Goal: Information Seeking & Learning: Learn about a topic

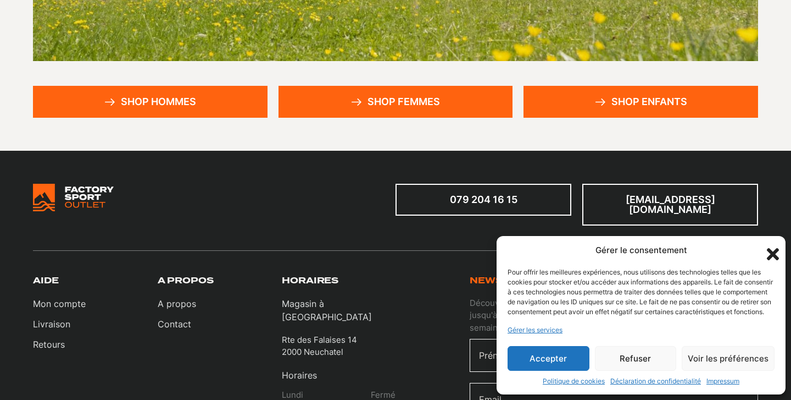
scroll to position [318, 0]
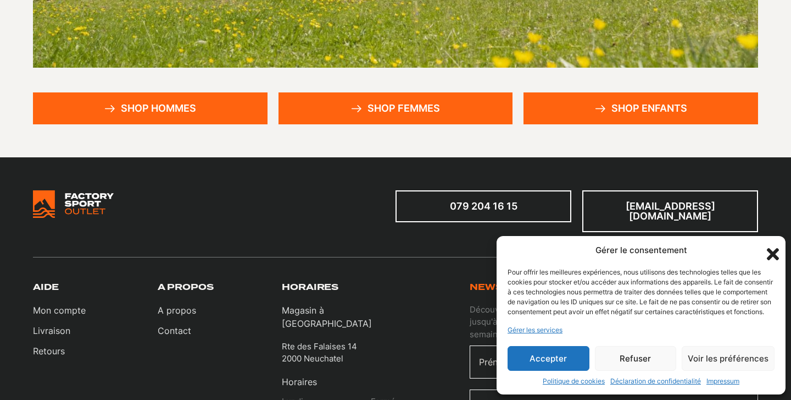
click at [182, 109] on link "Shop hommes" at bounding box center [150, 108] width 235 height 32
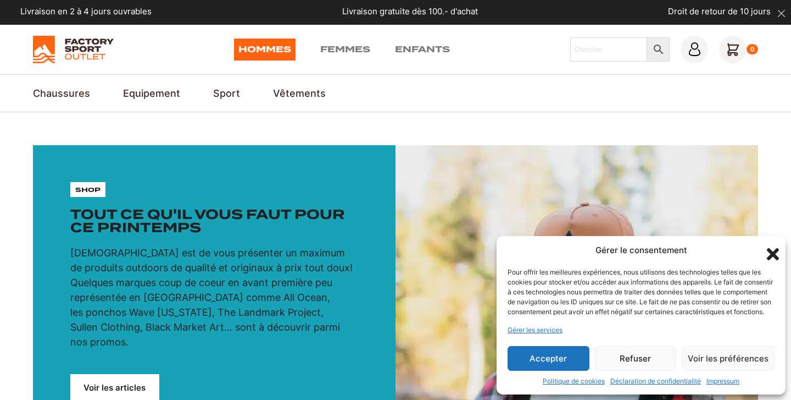
scroll to position [2, 0]
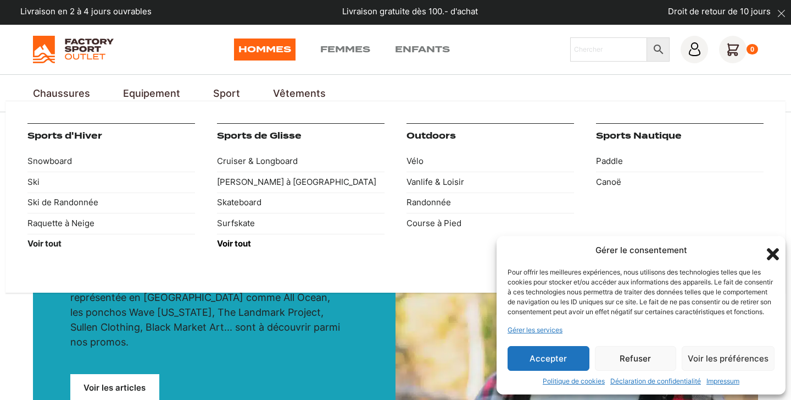
click at [244, 242] on strong "Voir tout" at bounding box center [234, 243] width 34 height 10
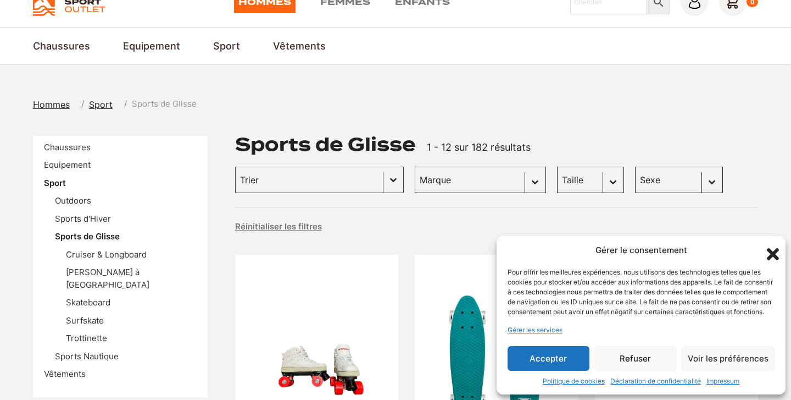
scroll to position [52, 0]
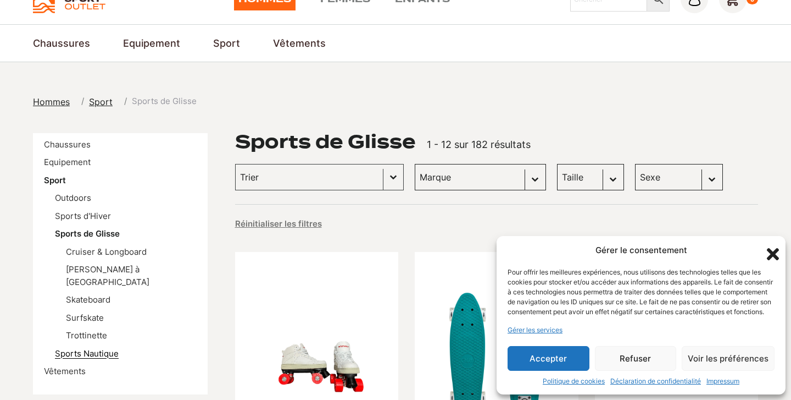
click at [90, 348] on link "Sports Nautique" at bounding box center [87, 353] width 64 height 10
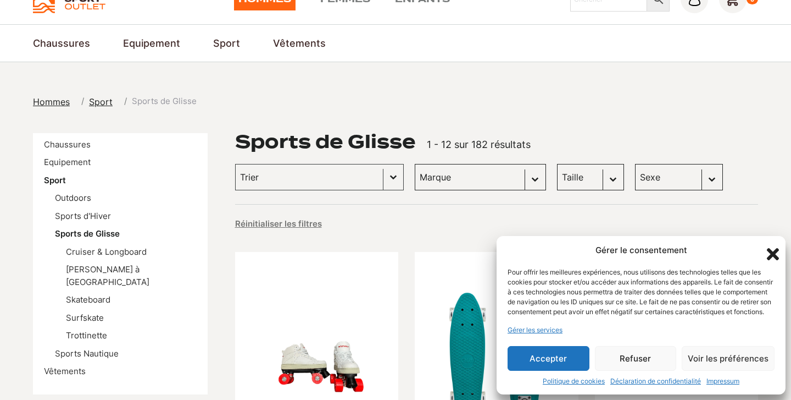
click at [772, 245] on icon "Fermer la boîte de dialogue" at bounding box center [773, 254] width 19 height 19
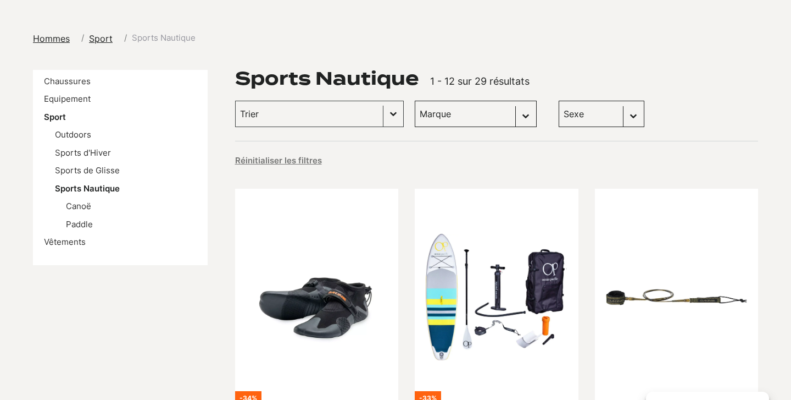
scroll to position [117, 0]
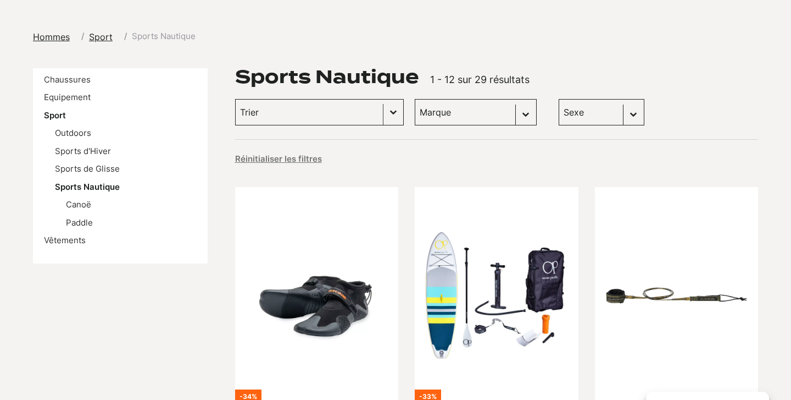
click at [320, 107] on input "Trier le contenu" at bounding box center [309, 112] width 139 height 14
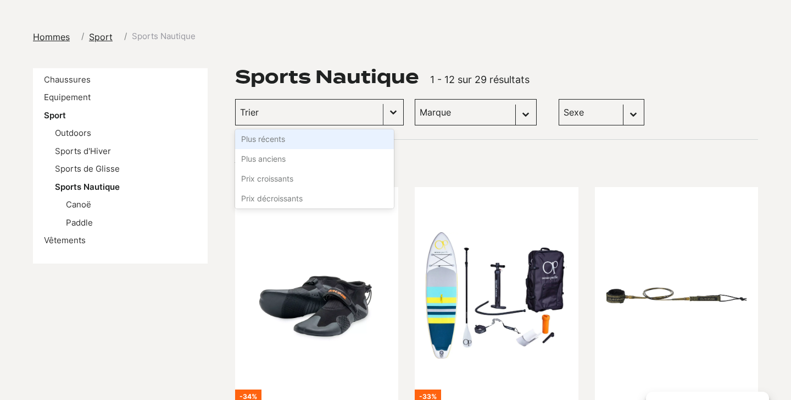
click at [320, 107] on input "Trier le contenu" at bounding box center [309, 112] width 139 height 14
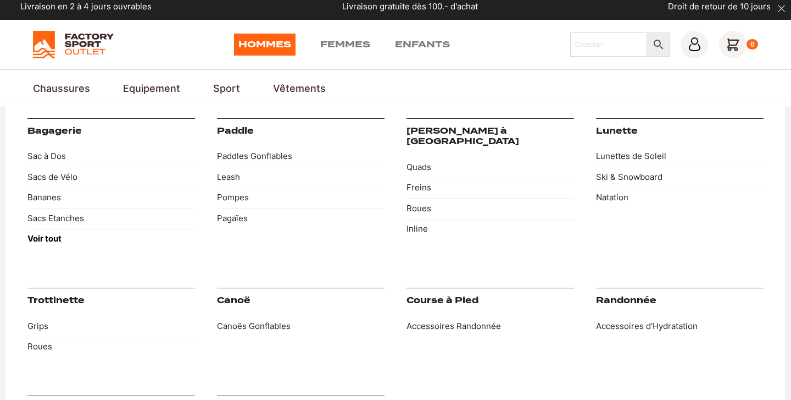
scroll to position [0, 0]
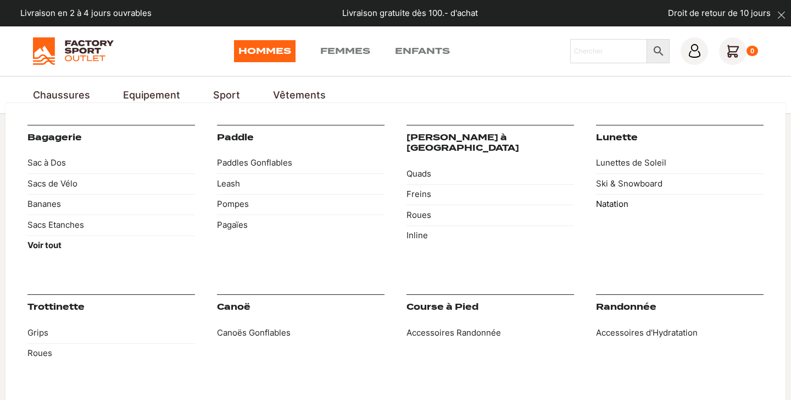
click at [618, 204] on link "Natation" at bounding box center [680, 204] width 168 height 21
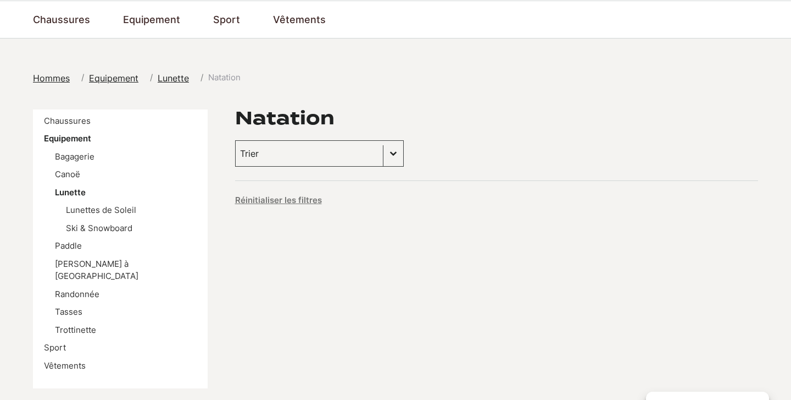
scroll to position [79, 0]
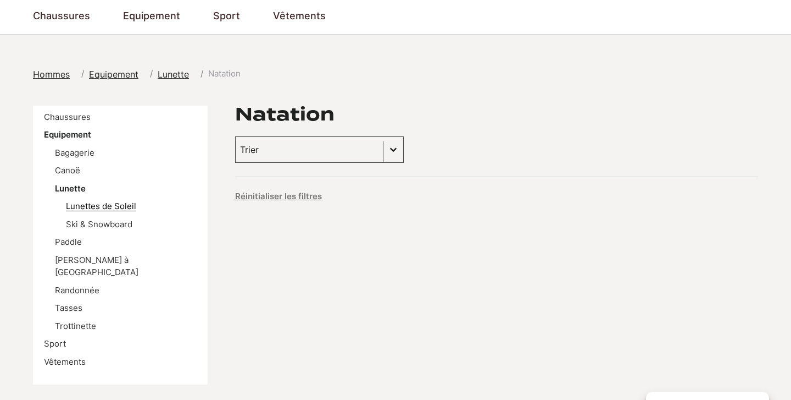
click at [104, 204] on link "Lunettes de Soleil" at bounding box center [101, 206] width 70 height 10
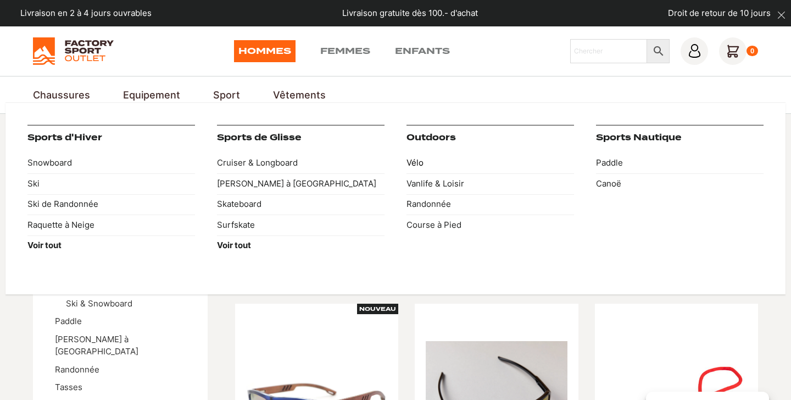
click at [412, 159] on link "Vélo" at bounding box center [491, 163] width 168 height 21
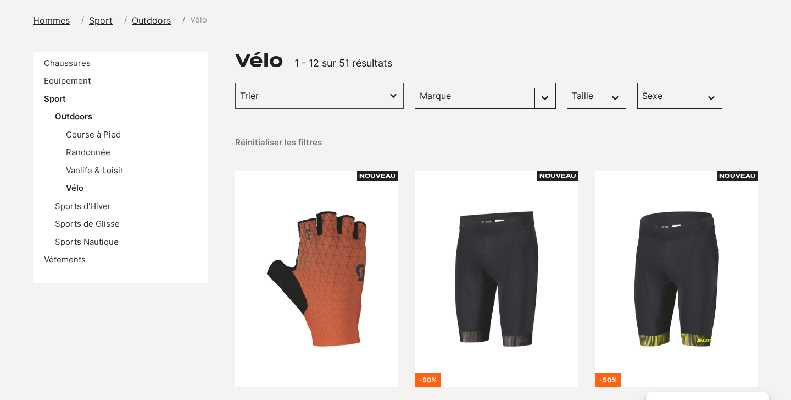
scroll to position [139, 0]
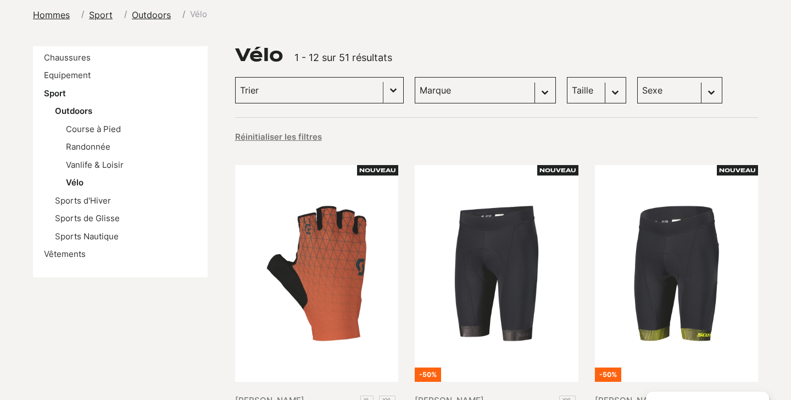
click at [384, 88] on button "Basculer la liste" at bounding box center [394, 89] width 20 height 25
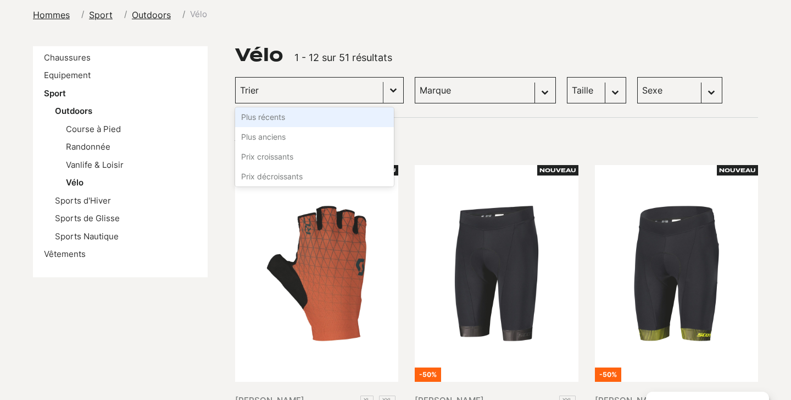
click at [384, 88] on button "Basculer la liste" at bounding box center [394, 89] width 20 height 25
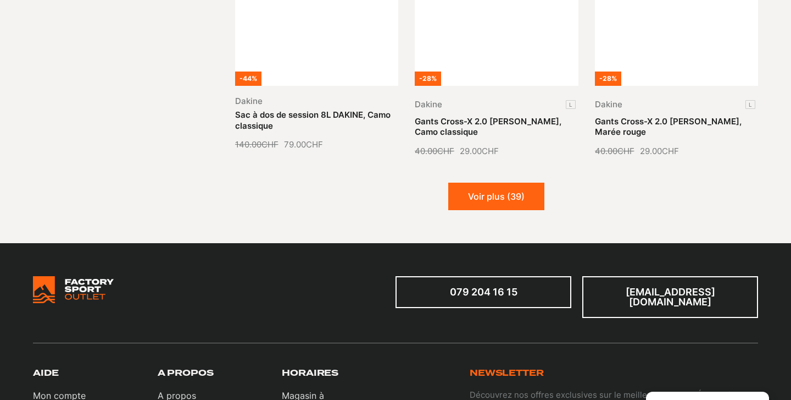
scroll to position [1329, 0]
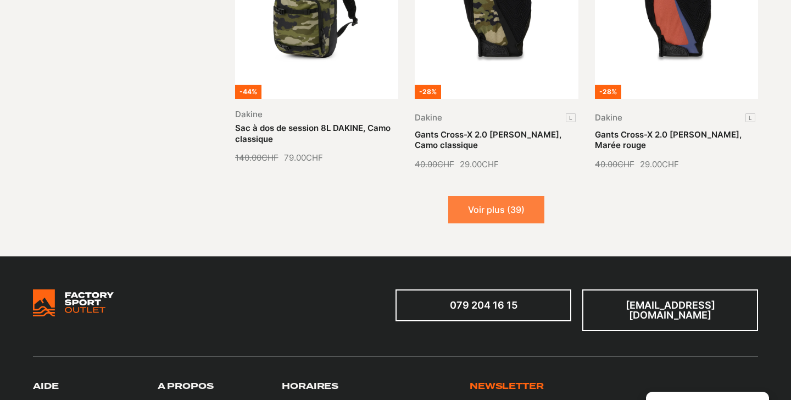
click at [534, 196] on button "Voir plus (39)" at bounding box center [496, 209] width 96 height 27
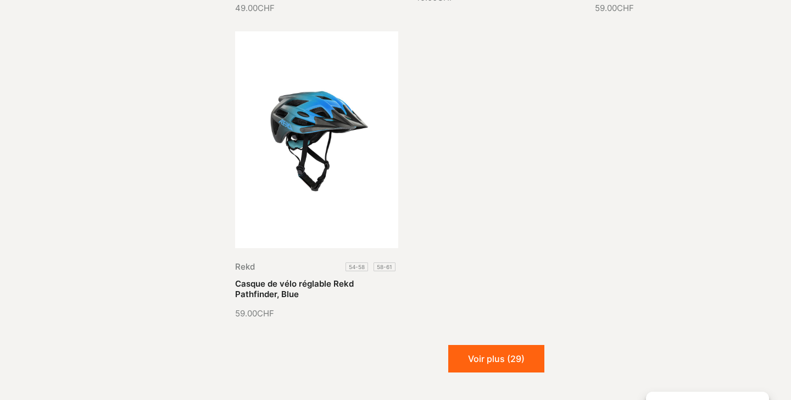
scroll to position [2405, 0]
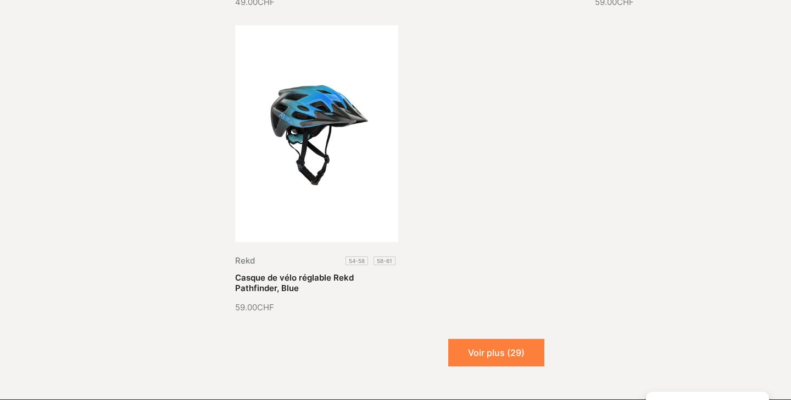
click at [527, 354] on button "Voir plus (29)" at bounding box center [496, 352] width 96 height 27
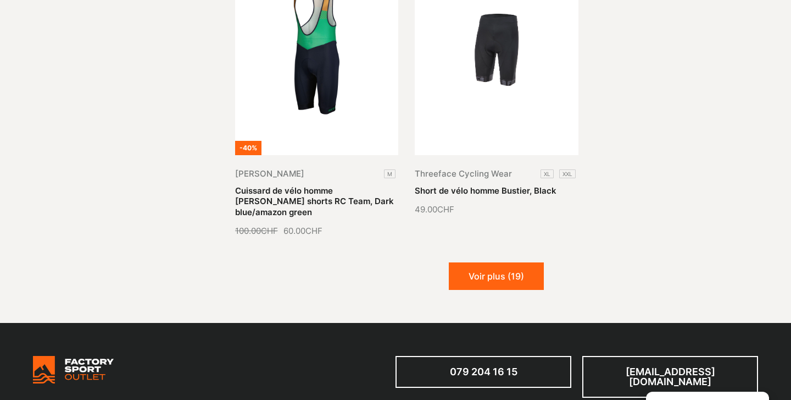
scroll to position [3416, 0]
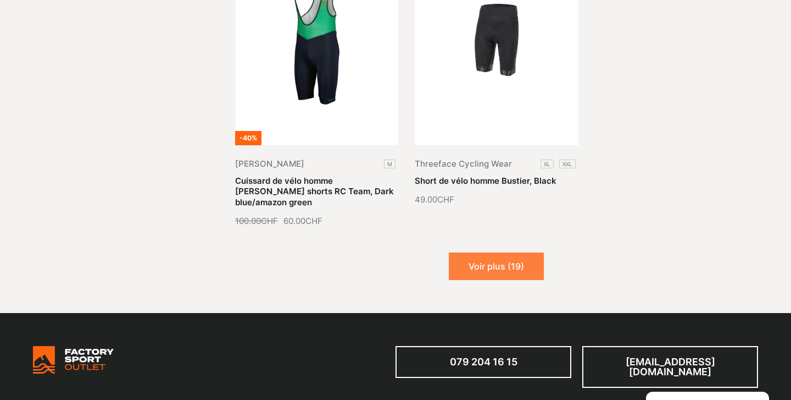
click at [507, 257] on button "Voir plus (19)" at bounding box center [496, 265] width 95 height 27
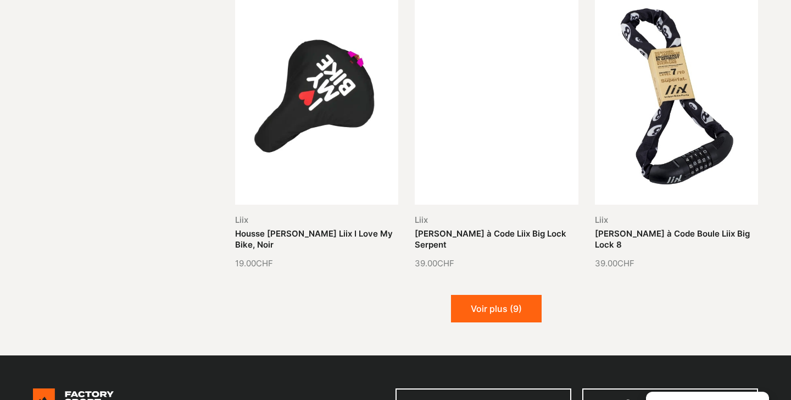
scroll to position [4301, 0]
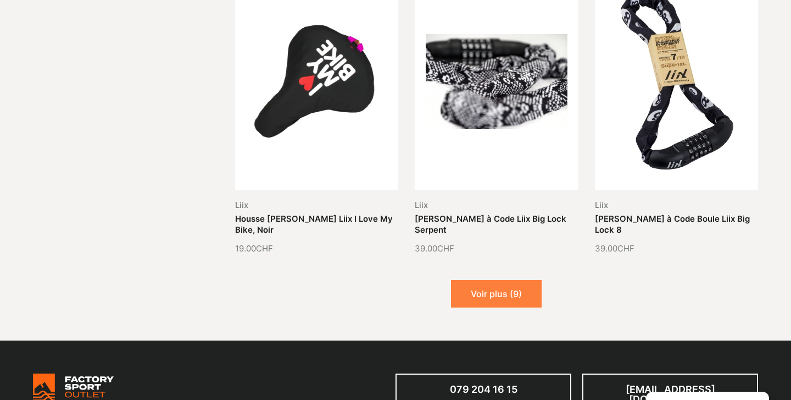
click at [507, 280] on button "Voir plus (9)" at bounding box center [496, 293] width 91 height 27
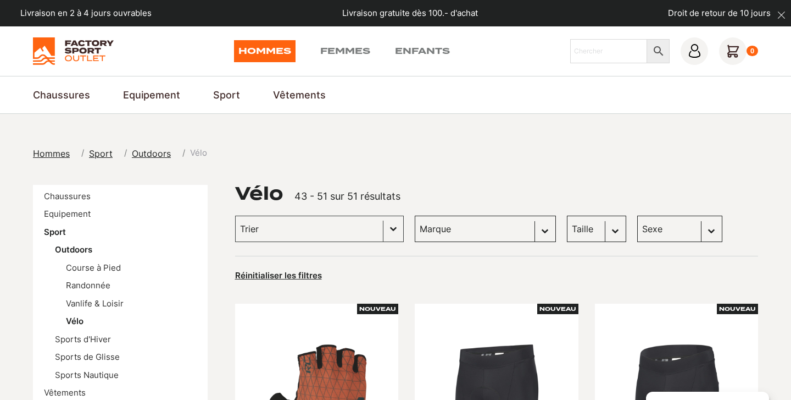
scroll to position [0, 0]
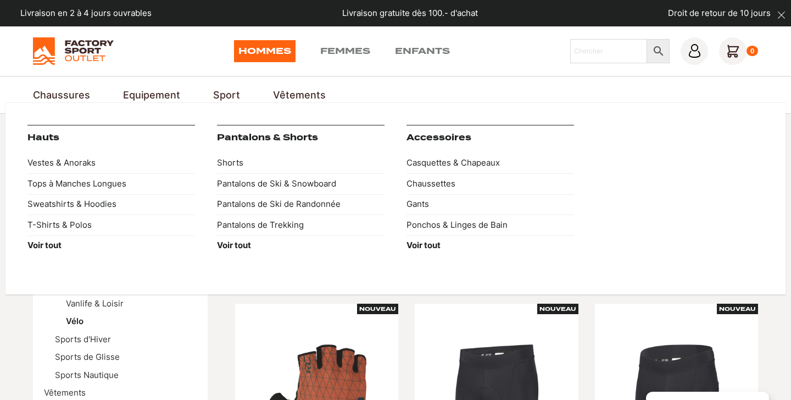
click at [427, 135] on link "Accessoires" at bounding box center [439, 137] width 65 height 10
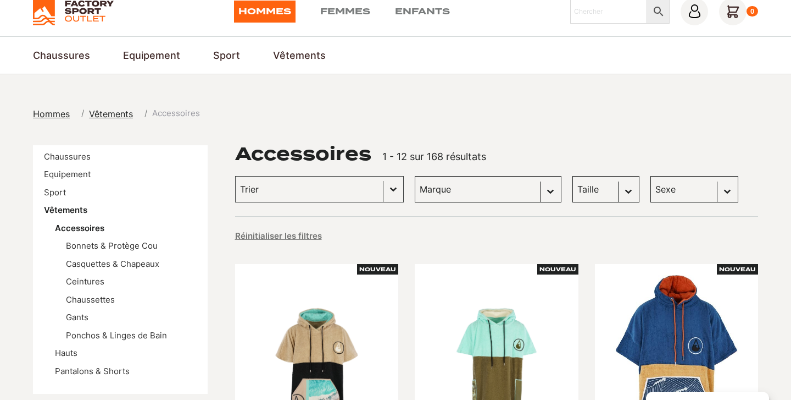
scroll to position [41, 0]
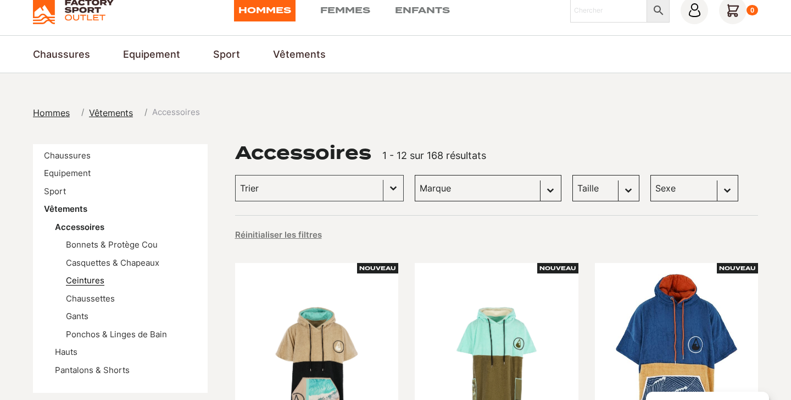
click at [81, 275] on link "Ceintures" at bounding box center [85, 280] width 38 height 10
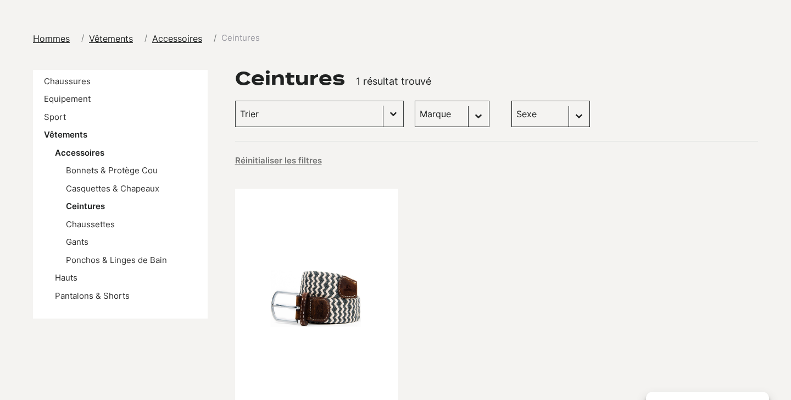
scroll to position [95, 0]
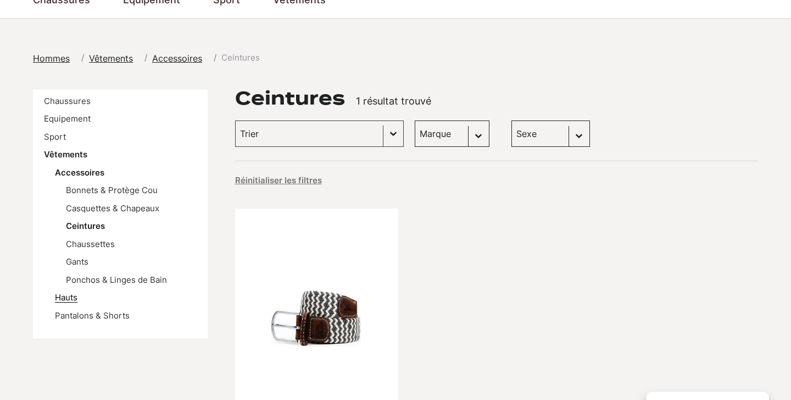
click at [70, 292] on link "Hauts" at bounding box center [66, 297] width 23 height 10
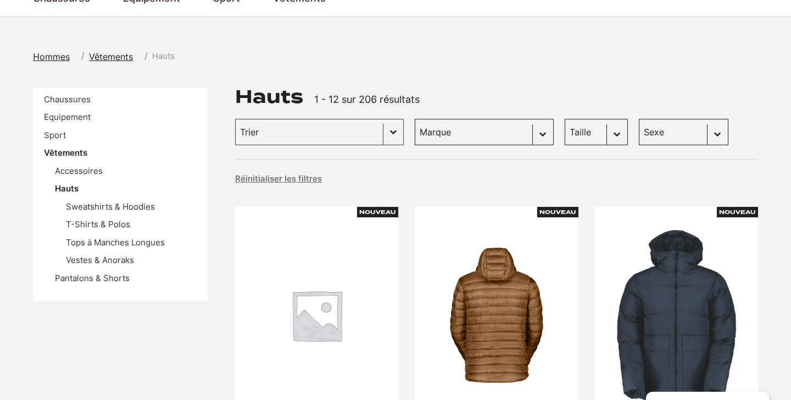
scroll to position [95, 0]
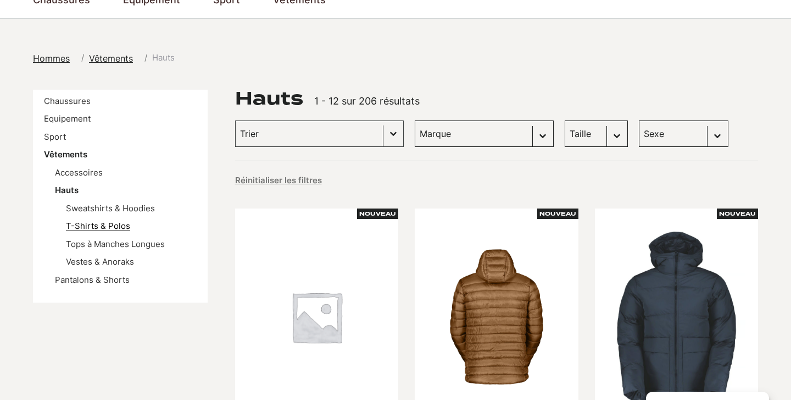
click at [122, 225] on link "T-Shirts & Polos" at bounding box center [98, 225] width 64 height 10
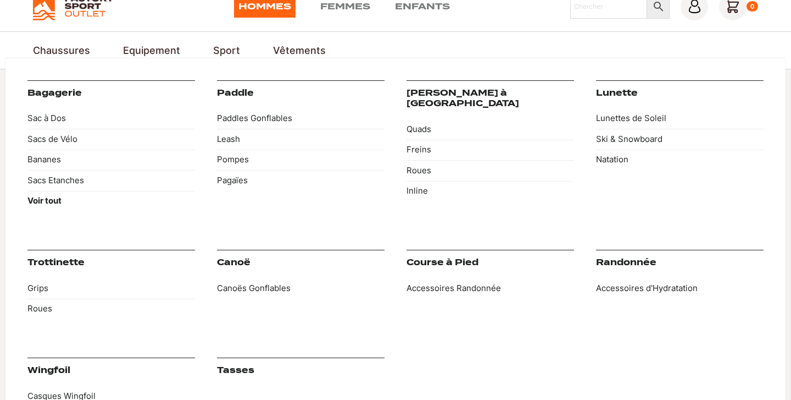
scroll to position [43, 0]
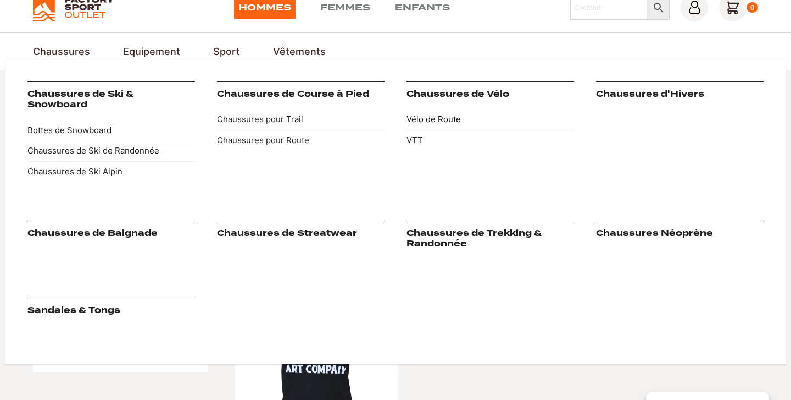
click at [423, 120] on link "Vélo de Route" at bounding box center [491, 119] width 168 height 21
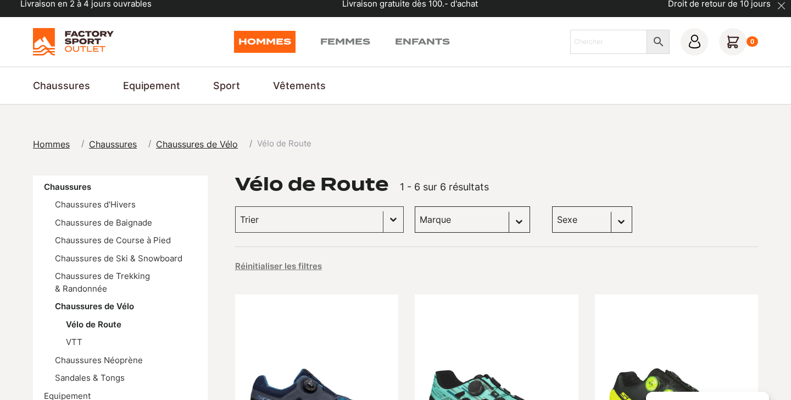
scroll to position [16, 0]
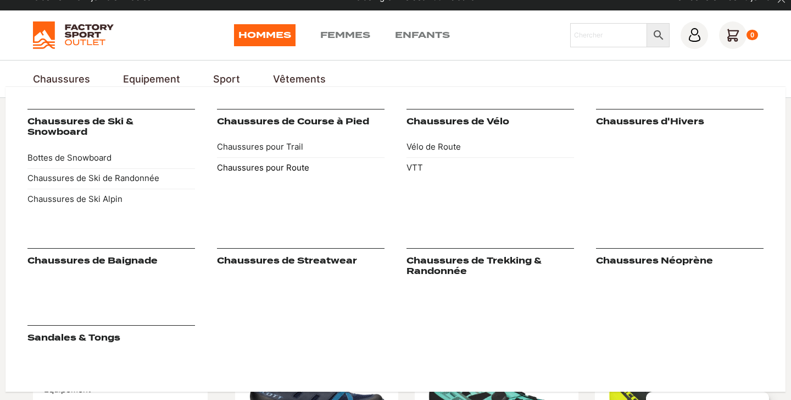
click at [280, 163] on link "Chaussures pour Route" at bounding box center [301, 167] width 168 height 21
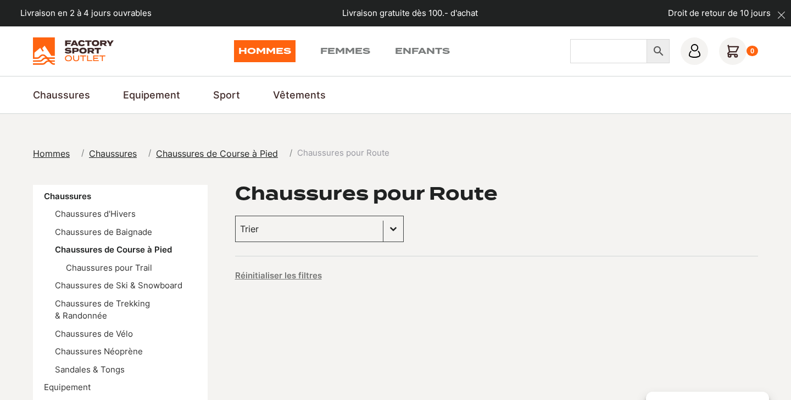
click at [605, 47] on input "Chercher" at bounding box center [609, 51] width 77 height 24
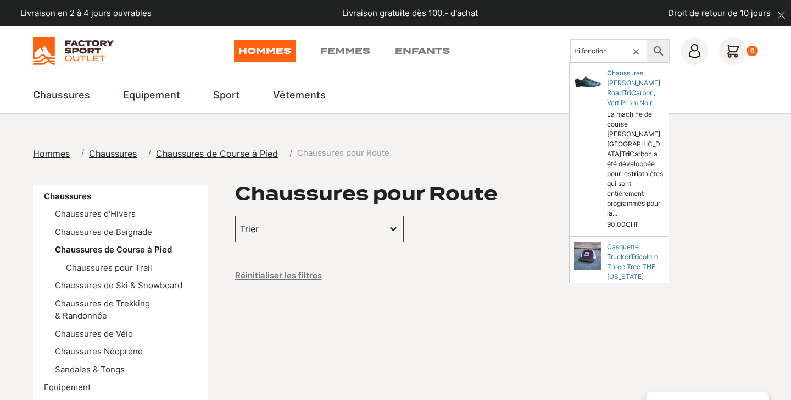
type input "tri fonction"
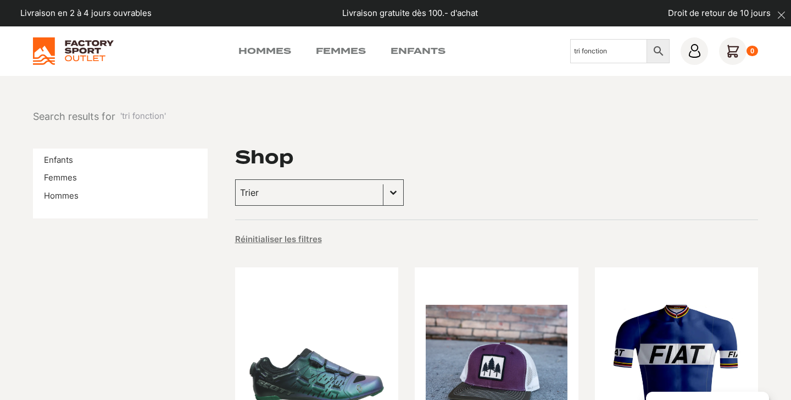
click at [94, 49] on img at bounding box center [73, 50] width 81 height 27
